Goal: Navigation & Orientation: Find specific page/section

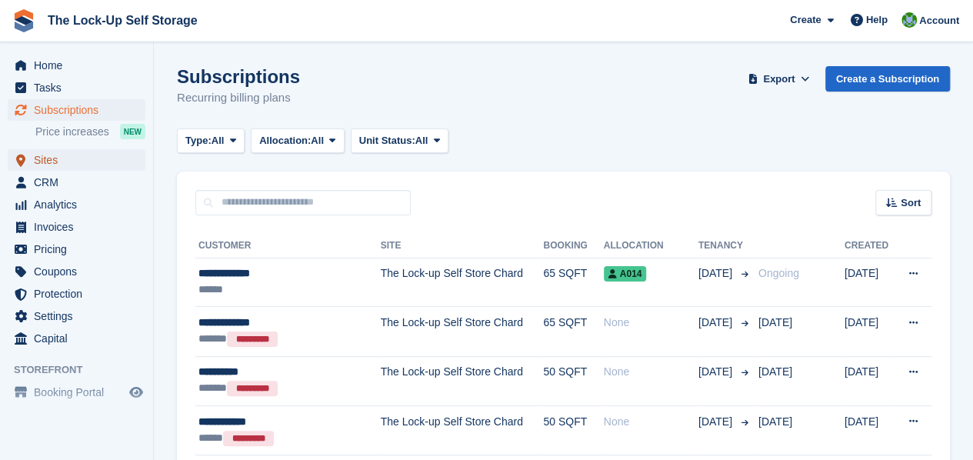
click at [77, 162] on span "Sites" at bounding box center [80, 160] width 92 height 22
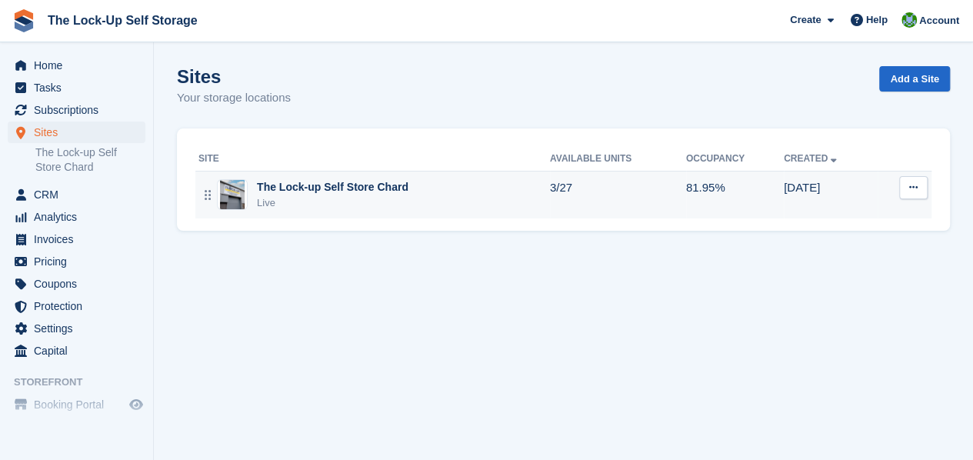
click at [369, 189] on div "The Lock-up Self Store Chard" at bounding box center [333, 187] width 152 height 16
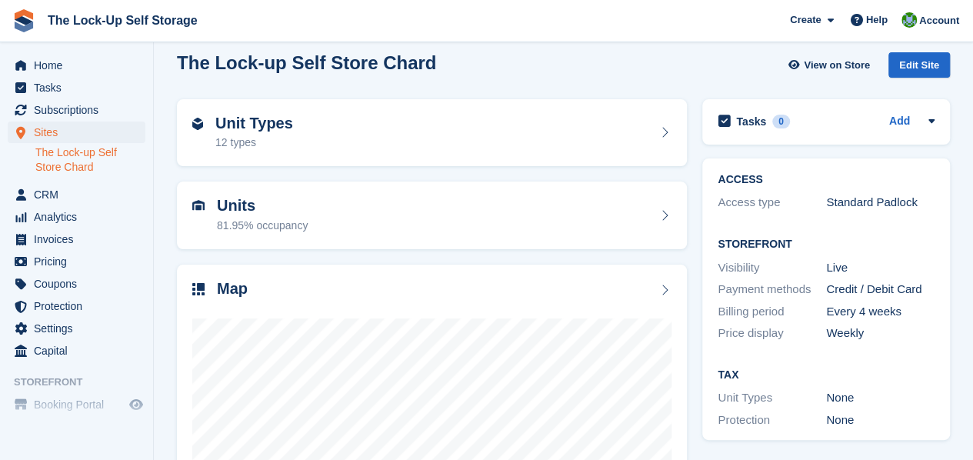
scroll to position [195, 0]
